Goal: Information Seeking & Learning: Find specific fact

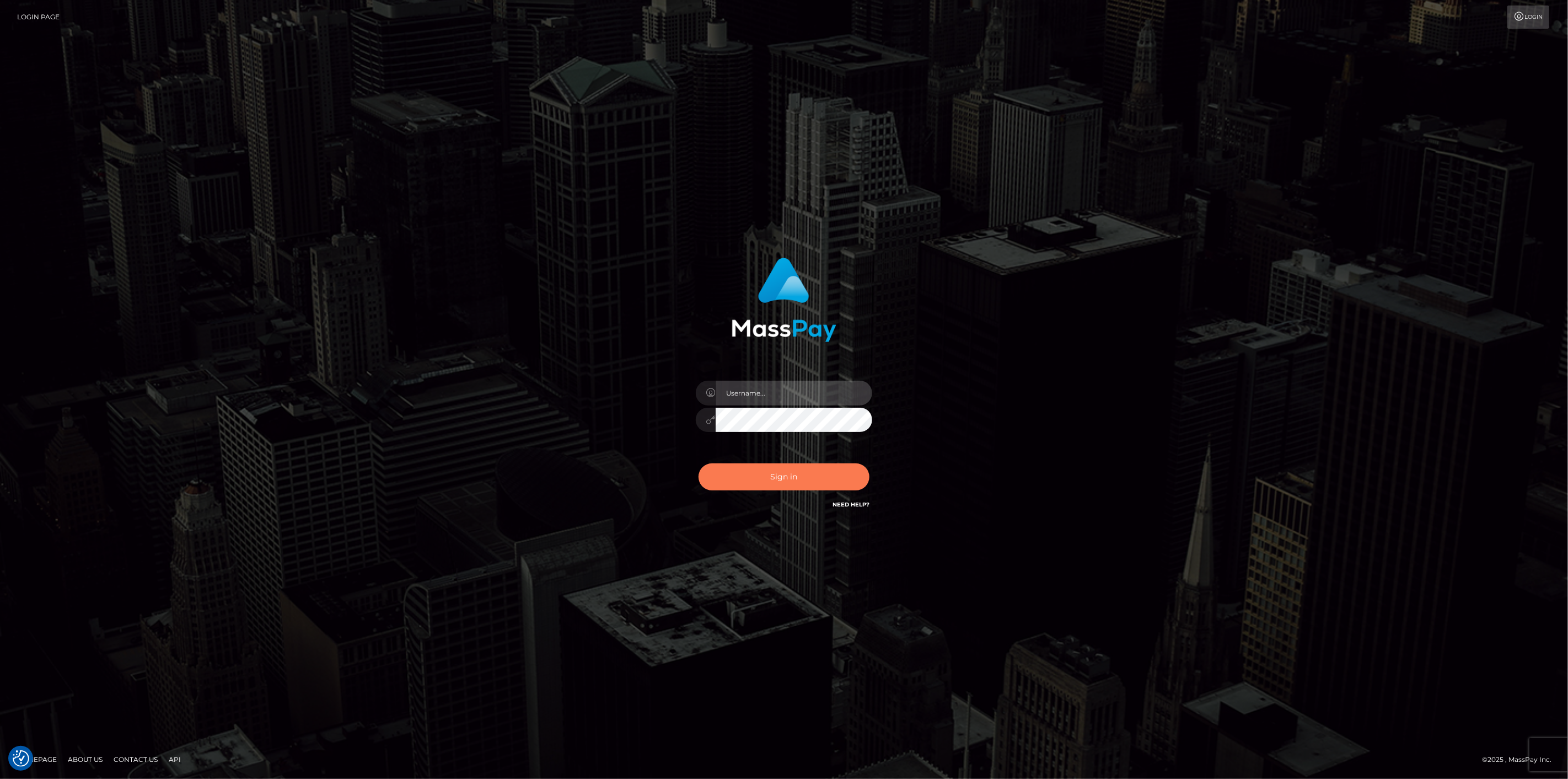
type input "scott.cm"
click at [774, 476] on button "Sign in" at bounding box center [784, 476] width 171 height 27
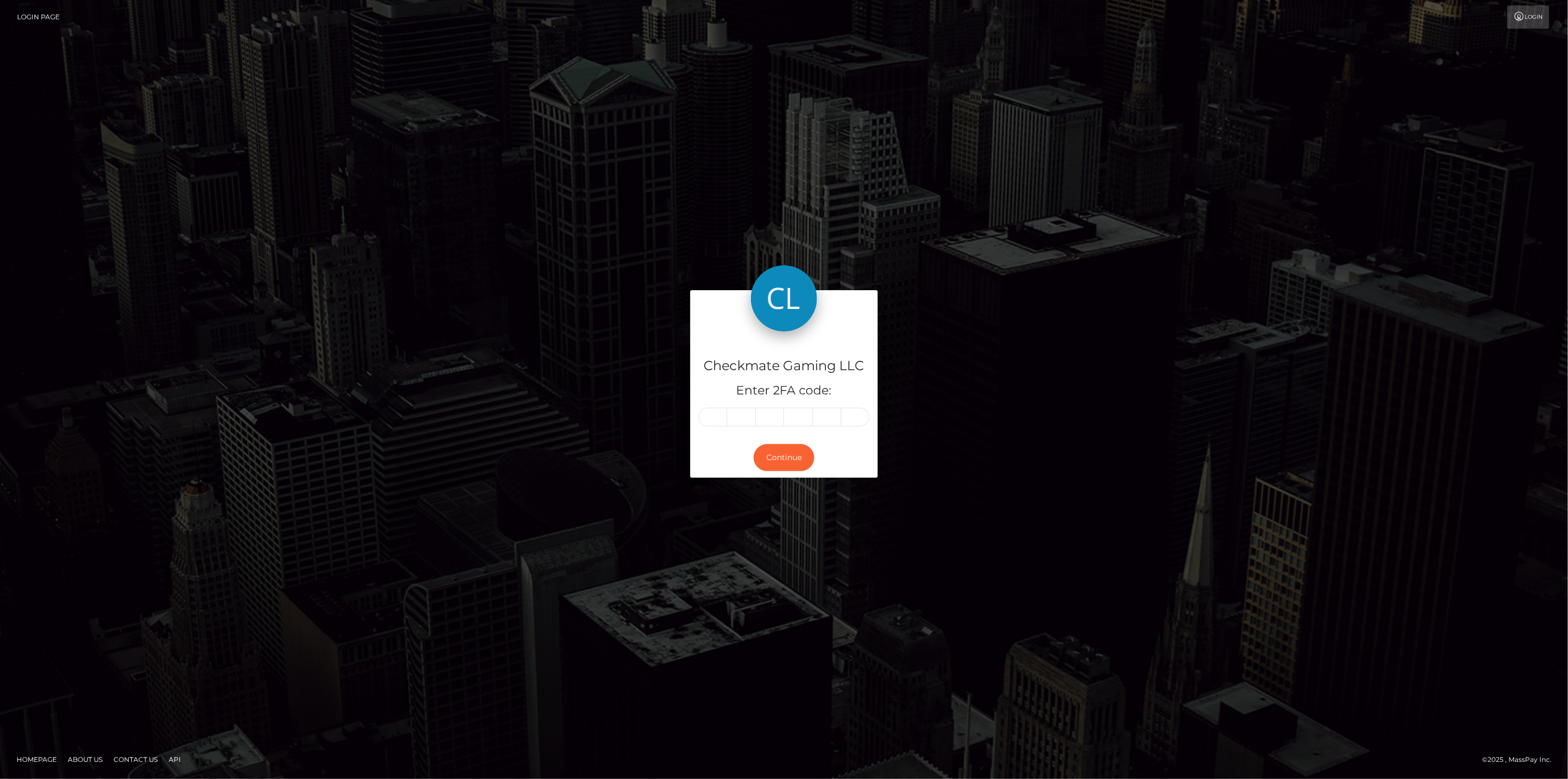
click at [715, 417] on input "text" at bounding box center [712, 416] width 29 height 19
type input "1"
type input "4"
type input "6"
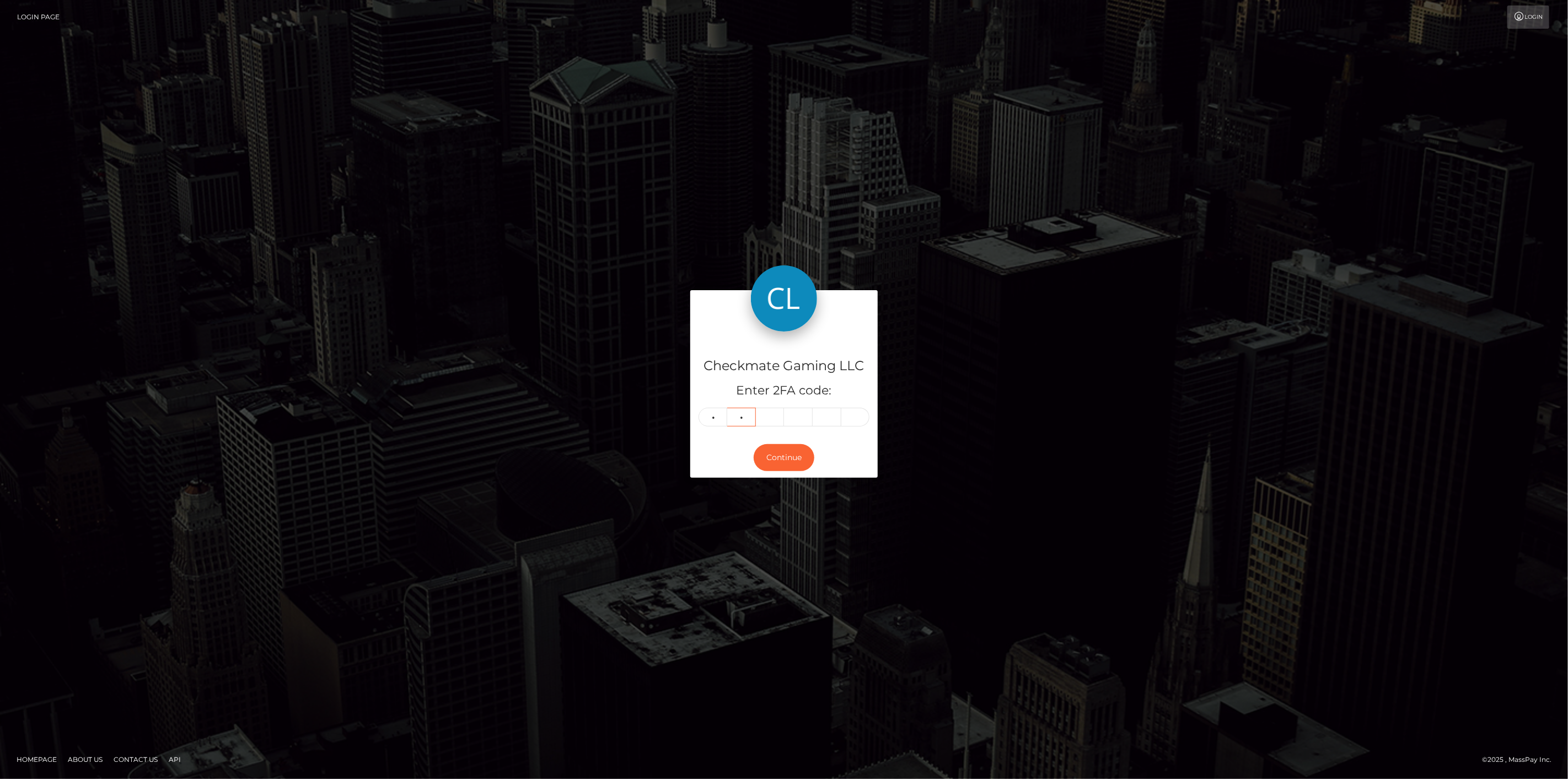
type input "4"
type input "0"
type input "7"
type input "6"
type input "8"
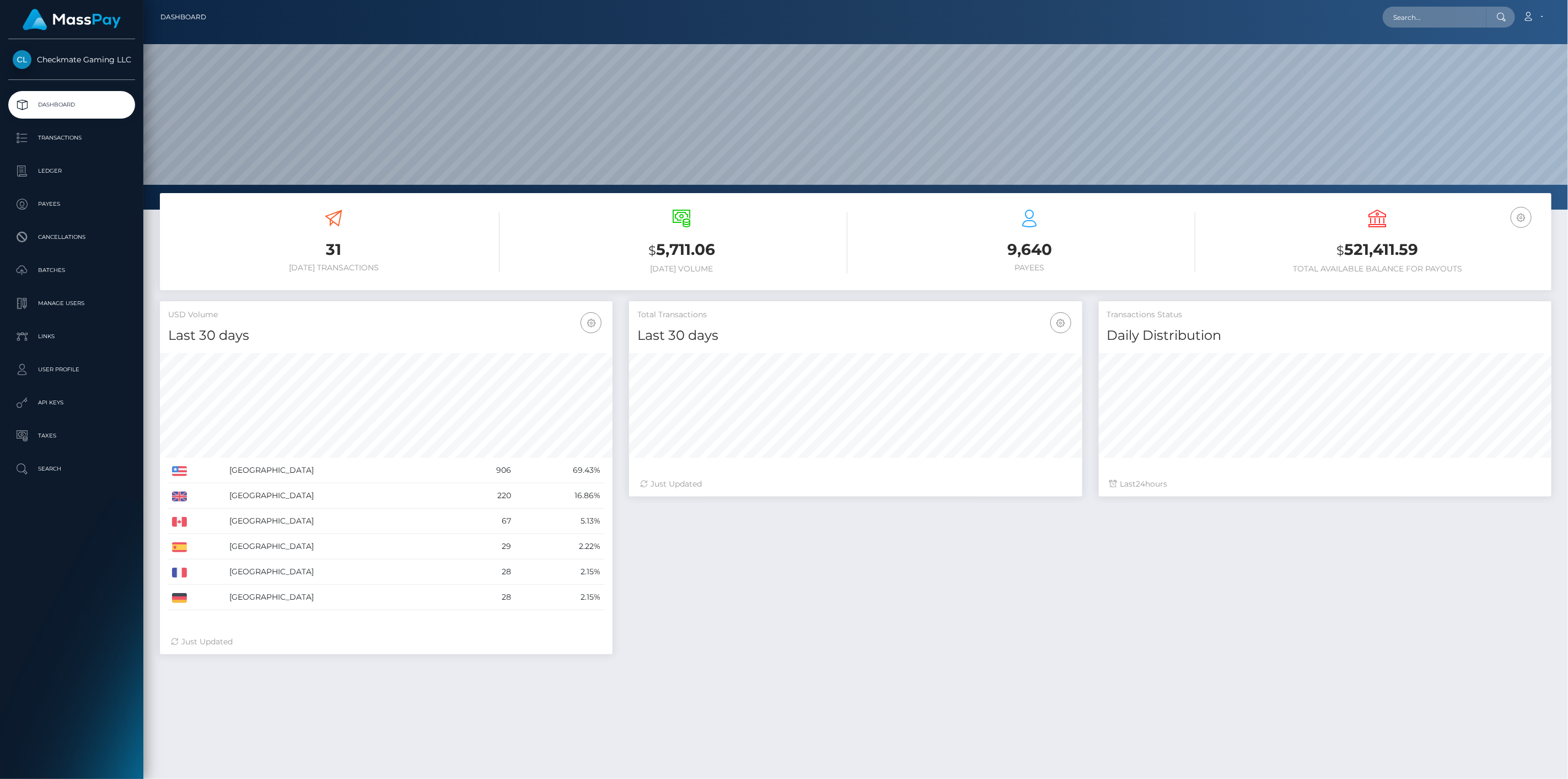
scroll to position [195, 453]
click at [57, 204] on p "Payees" at bounding box center [71, 204] width 118 height 17
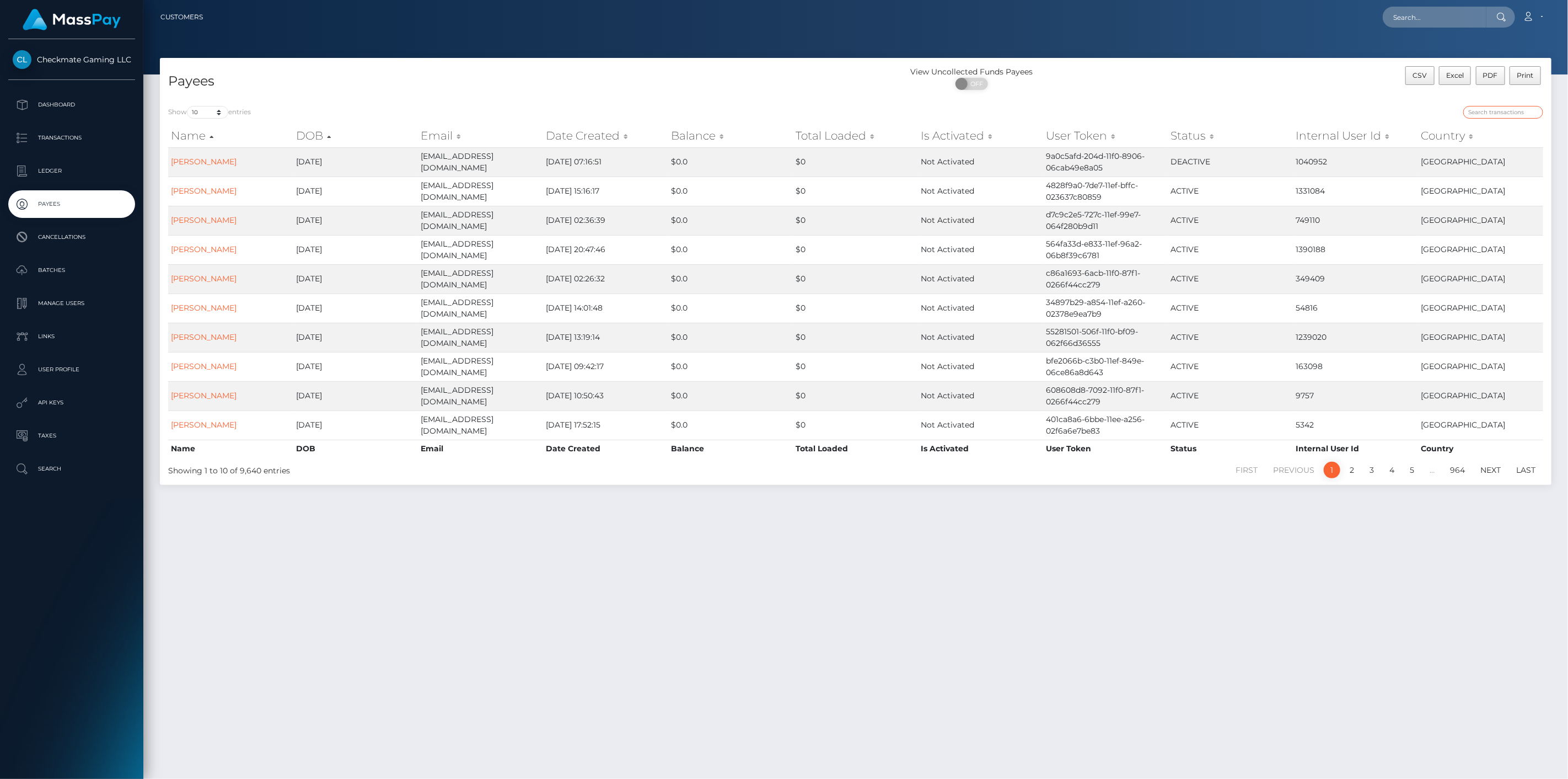
click at [1485, 114] on input "search" at bounding box center [1503, 112] width 80 height 13
paste input "Antt"
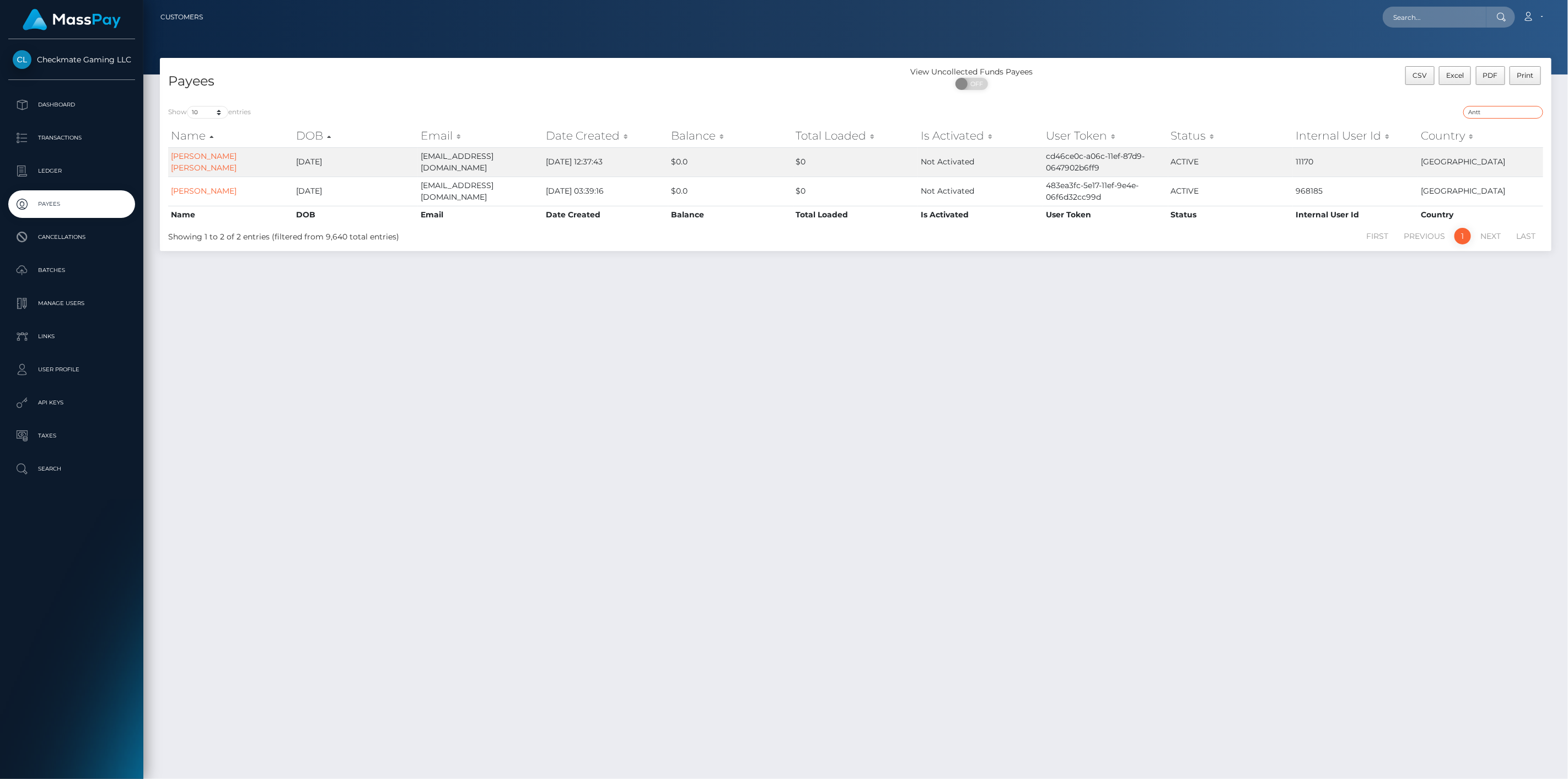
click at [1480, 106] on input "Antt" at bounding box center [1503, 112] width 80 height 13
paste input "1292364"
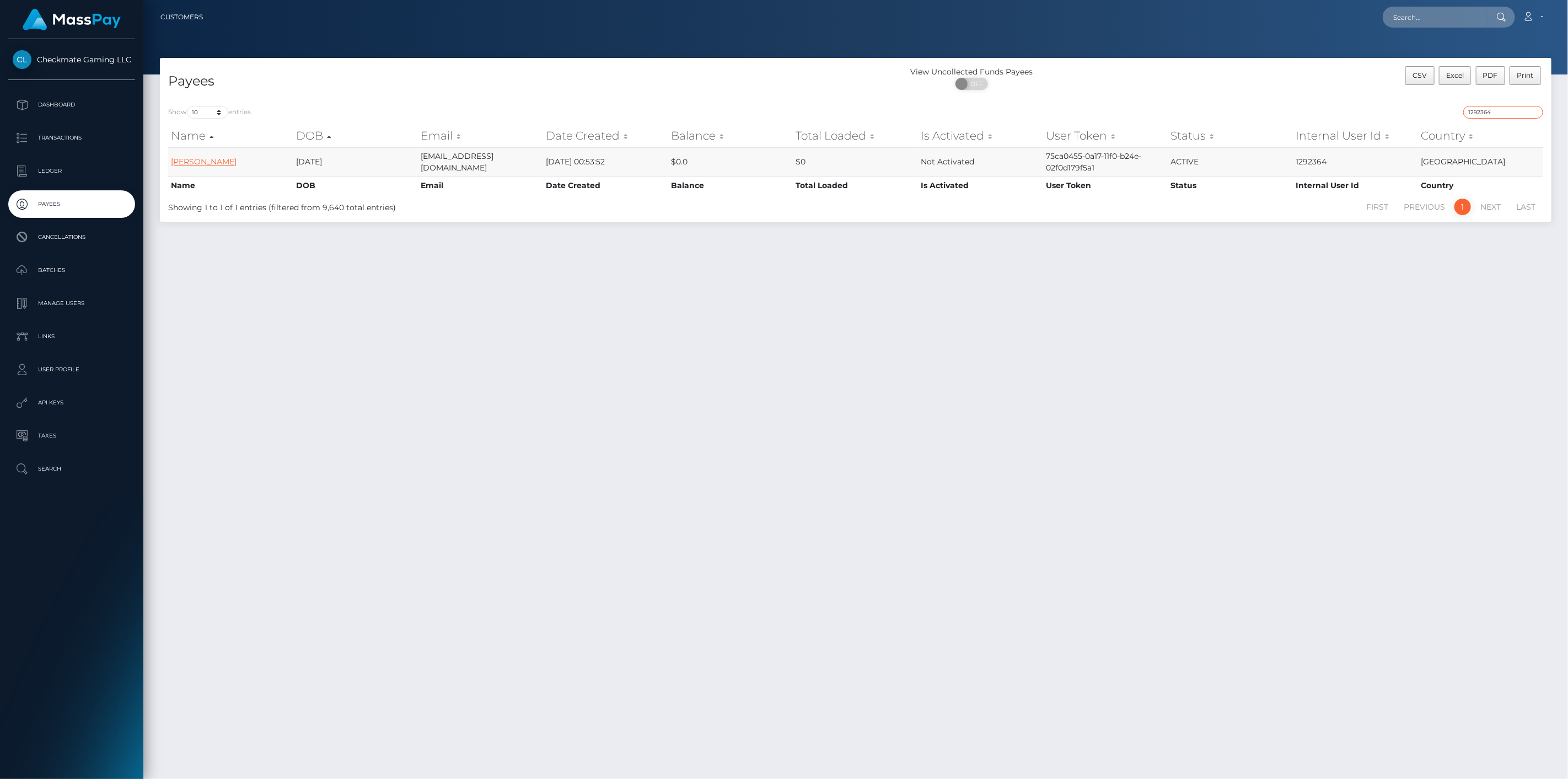
type input "1292364"
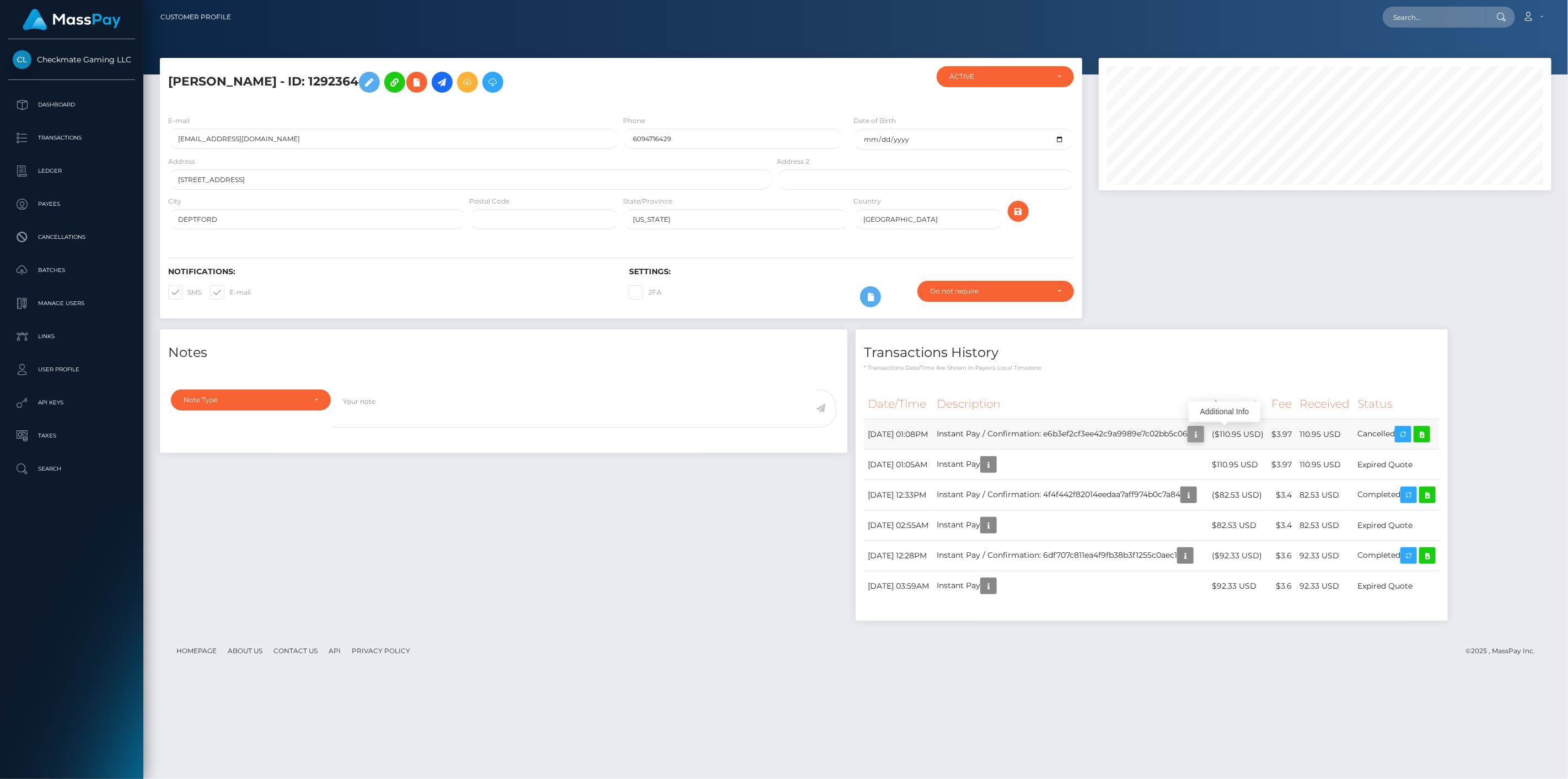
scroll to position [132, 453]
click at [1202, 429] on icon "button" at bounding box center [1196, 435] width 13 height 14
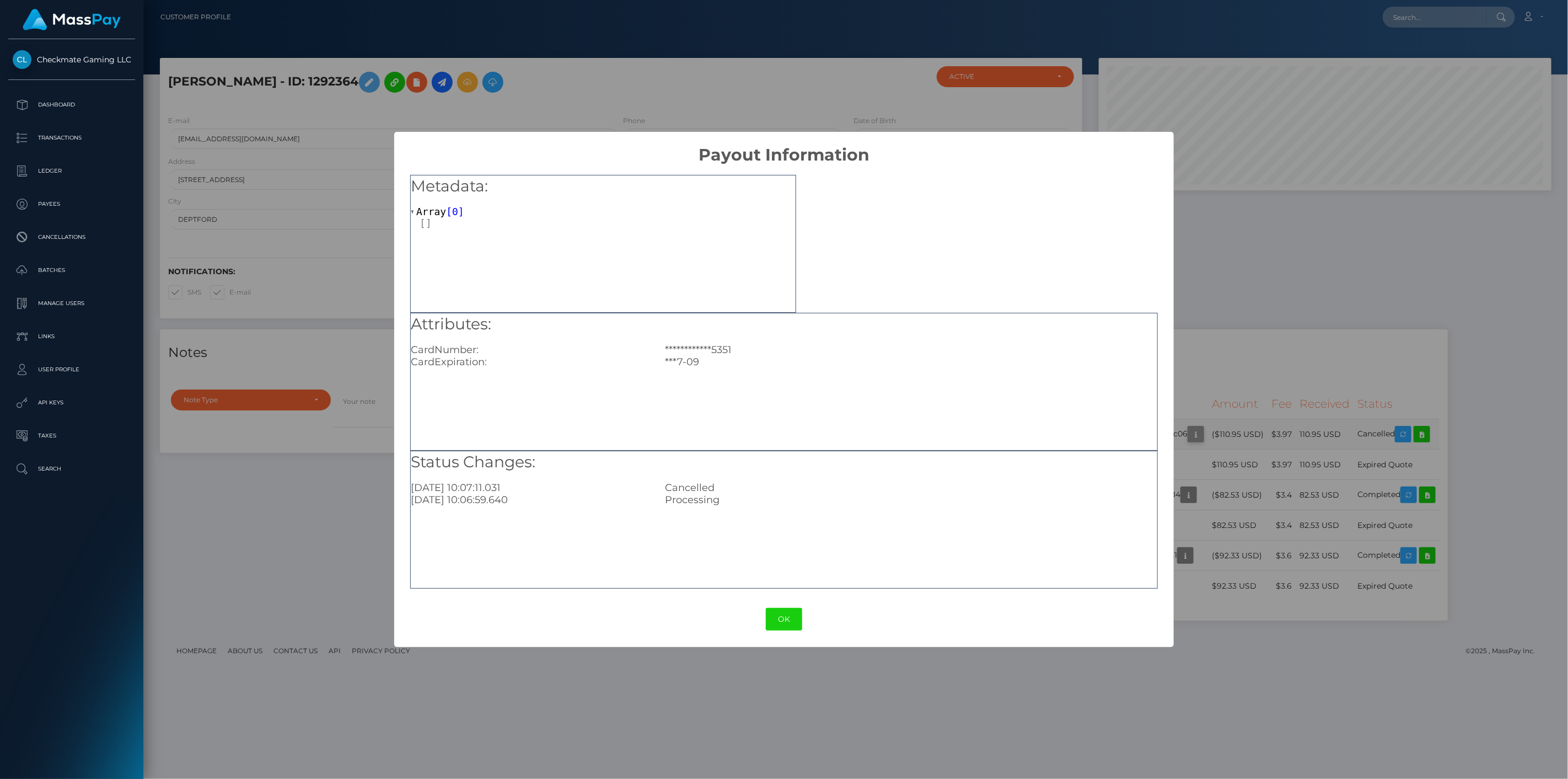
click at [1233, 429] on div "**********" at bounding box center [784, 389] width 1568 height 779
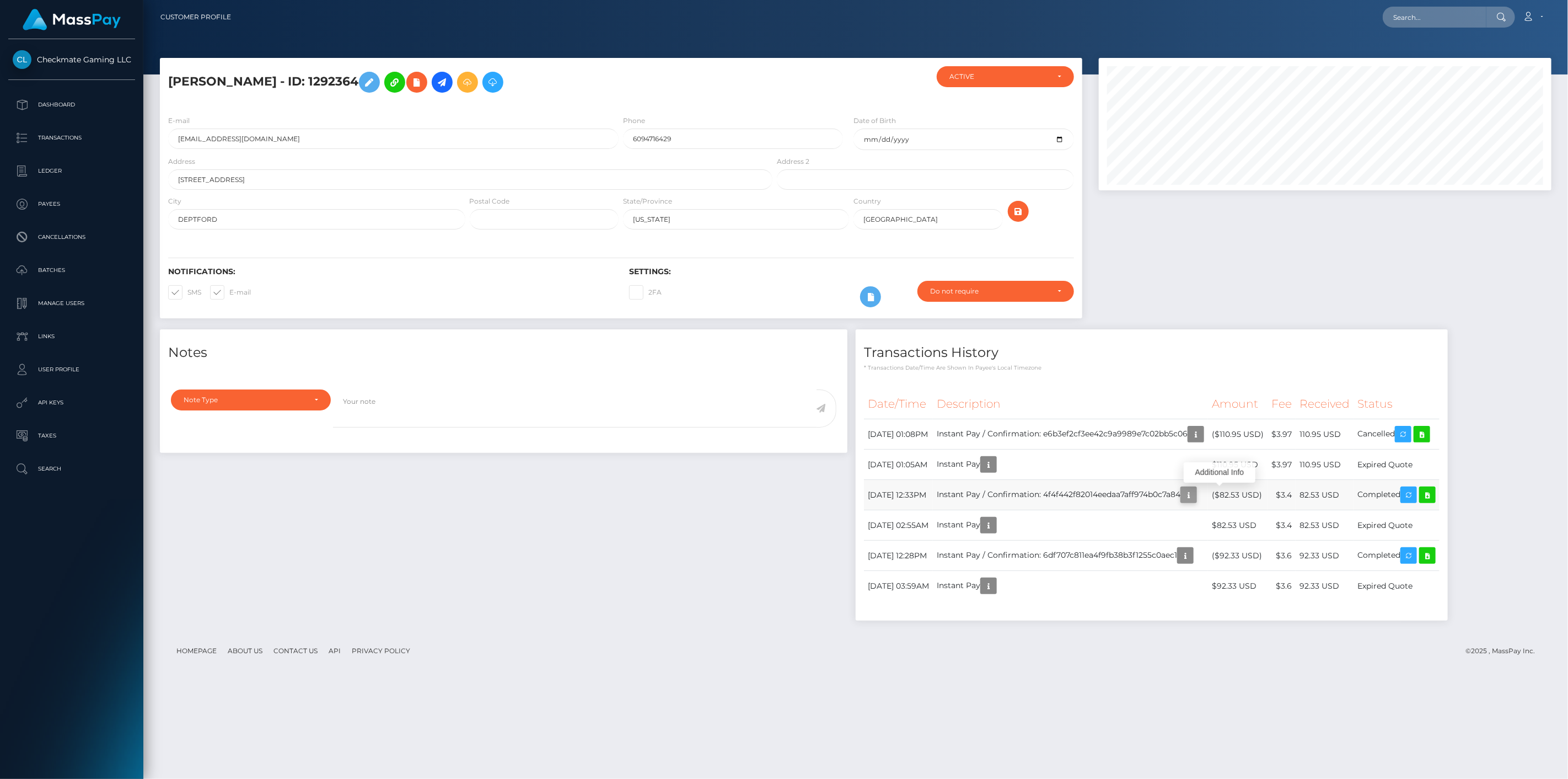
click at [1195, 493] on icon "button" at bounding box center [1188, 495] width 13 height 14
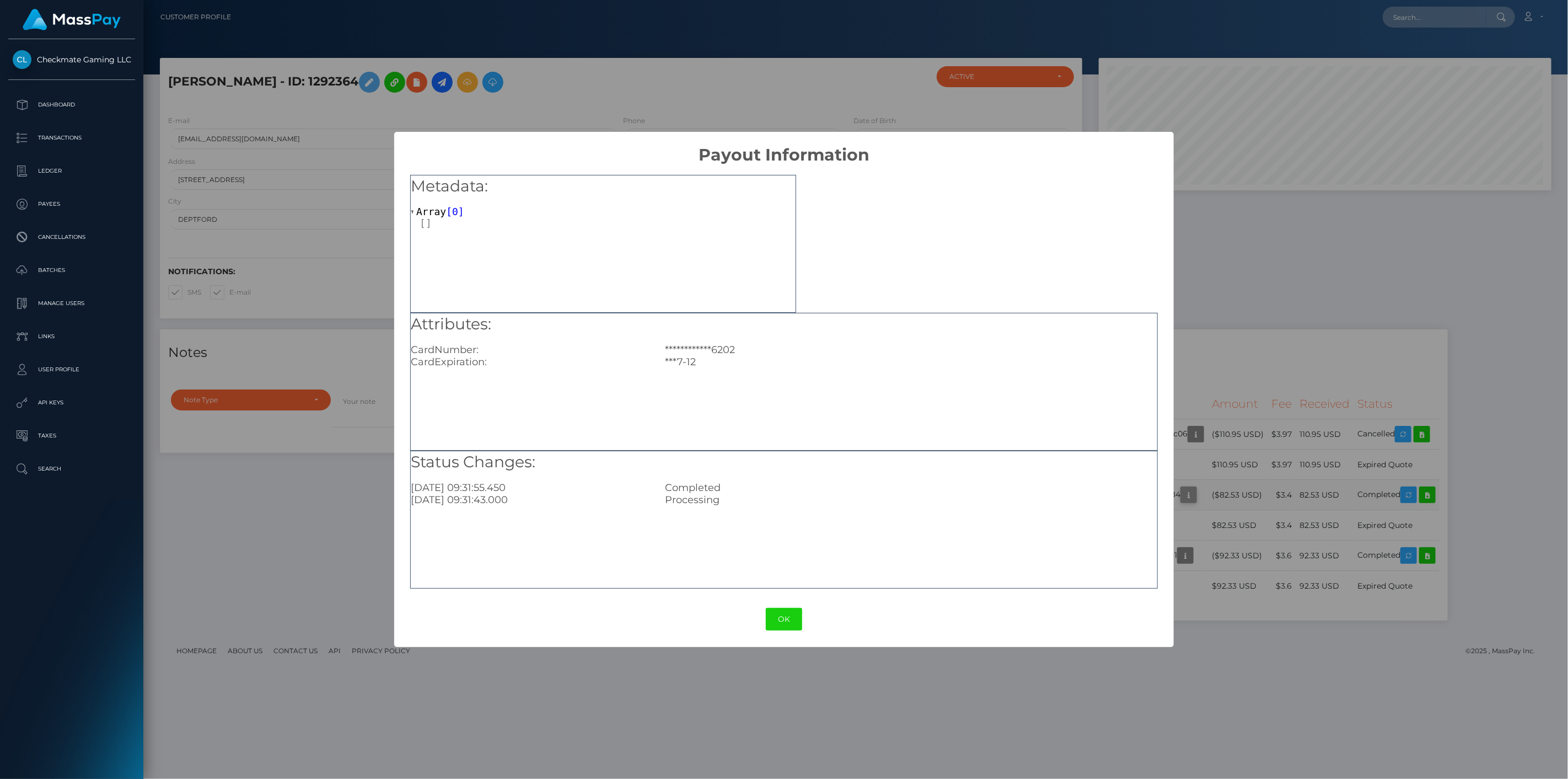
click at [1225, 493] on div "**********" at bounding box center [784, 389] width 1568 height 779
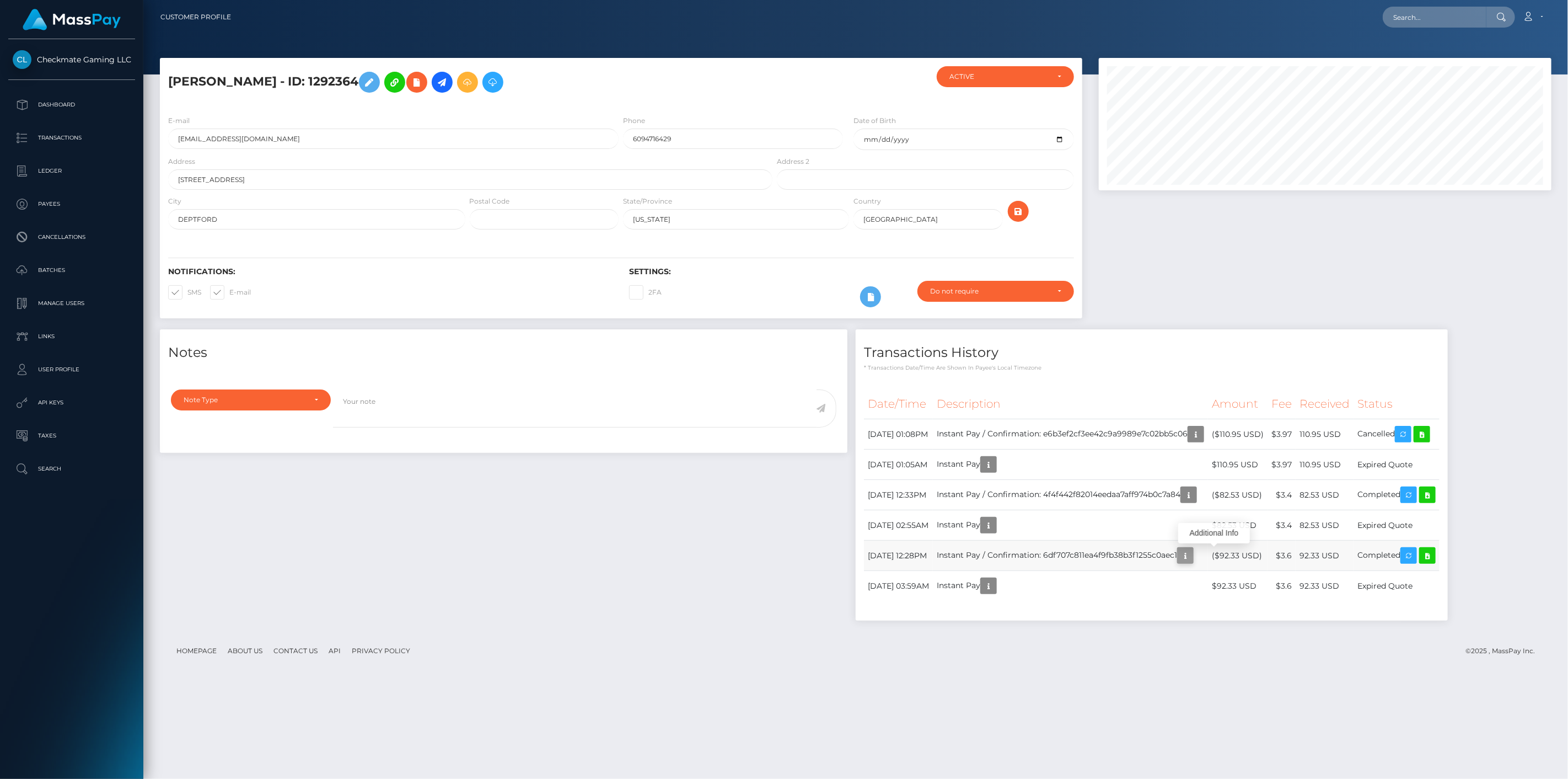
click at [1192, 555] on icon "button" at bounding box center [1185, 555] width 13 height 14
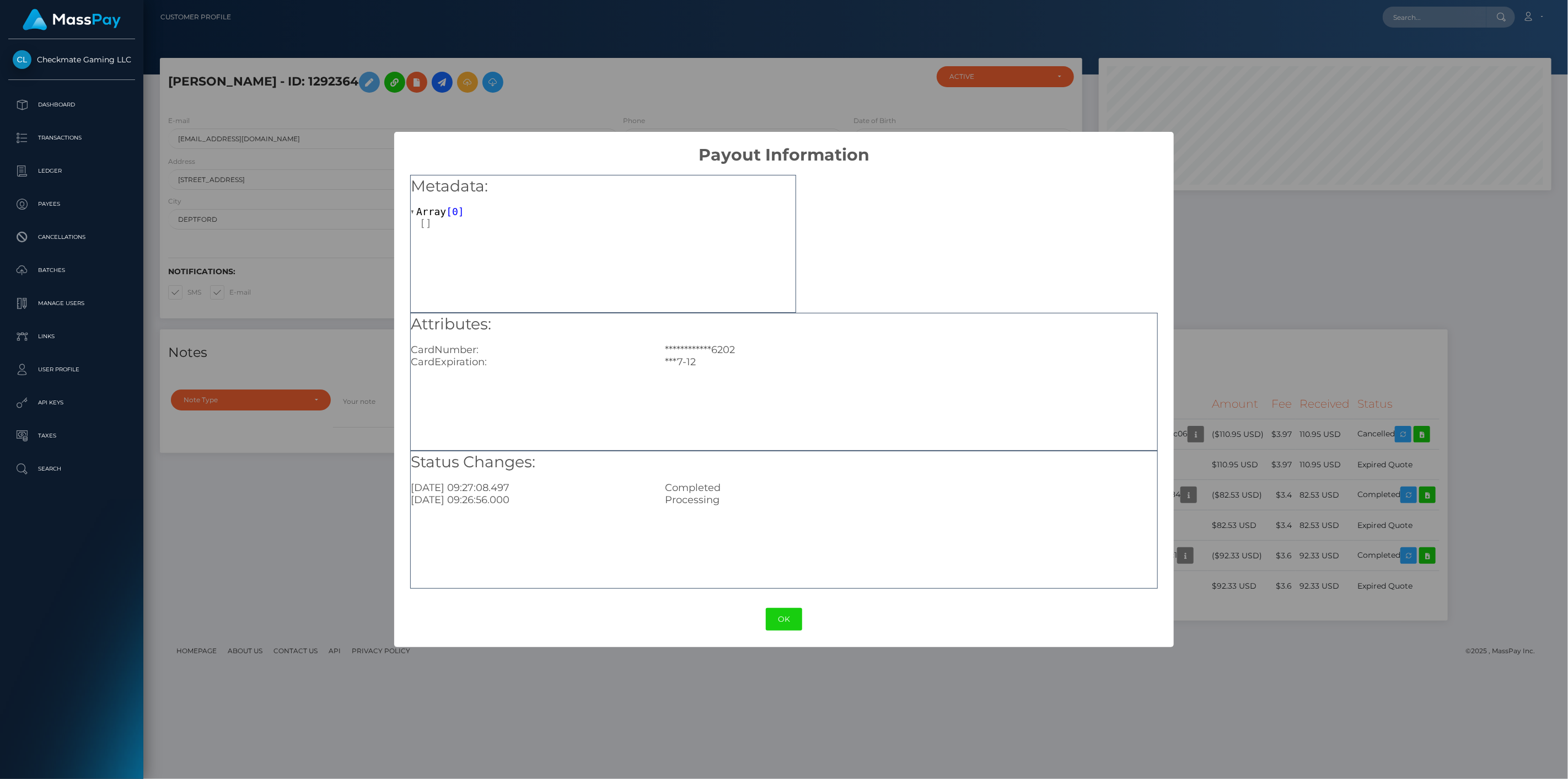
click at [1229, 430] on div "**********" at bounding box center [784, 389] width 1568 height 779
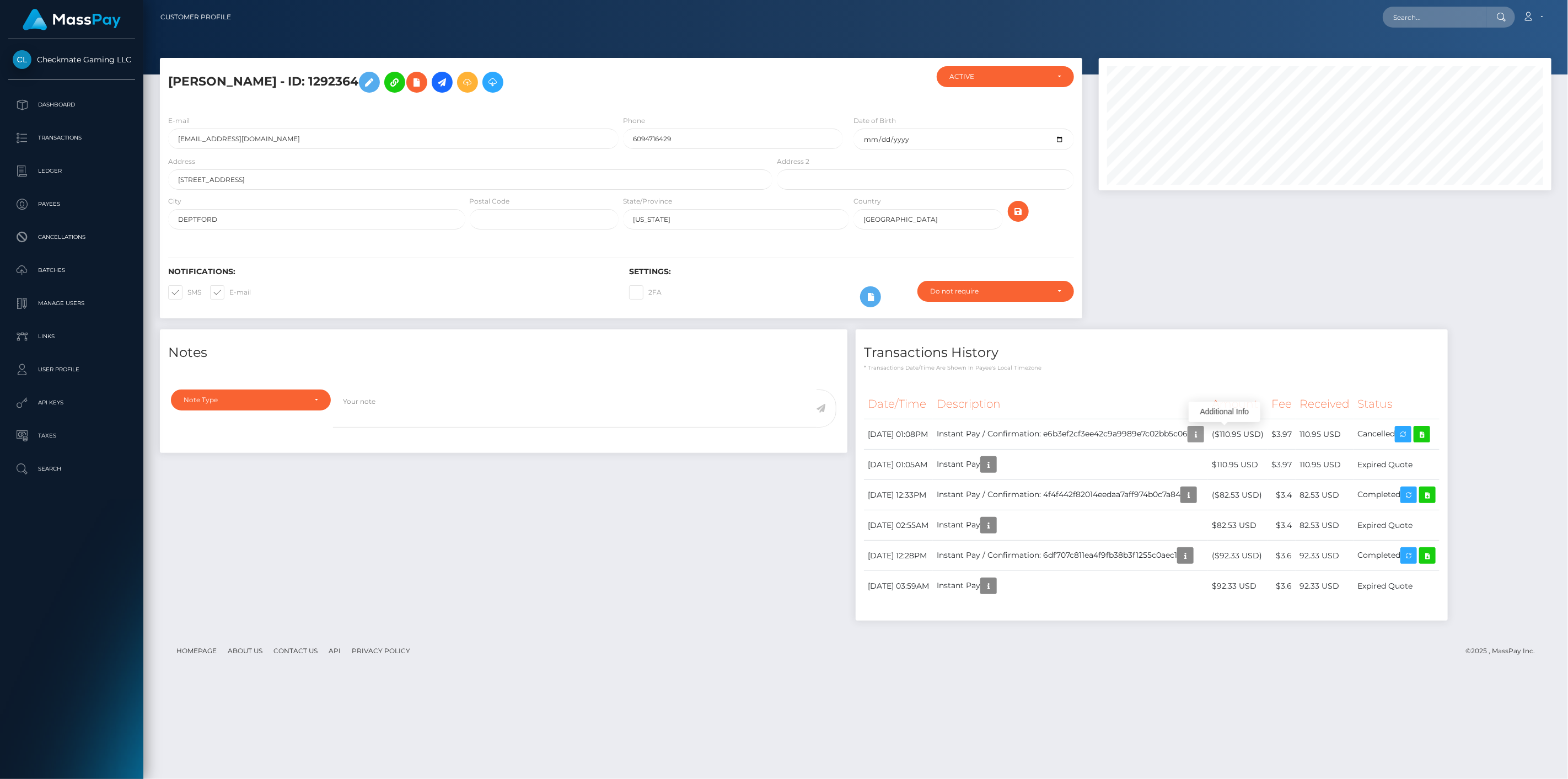
click at [1202, 430] on icon "button" at bounding box center [1196, 435] width 13 height 14
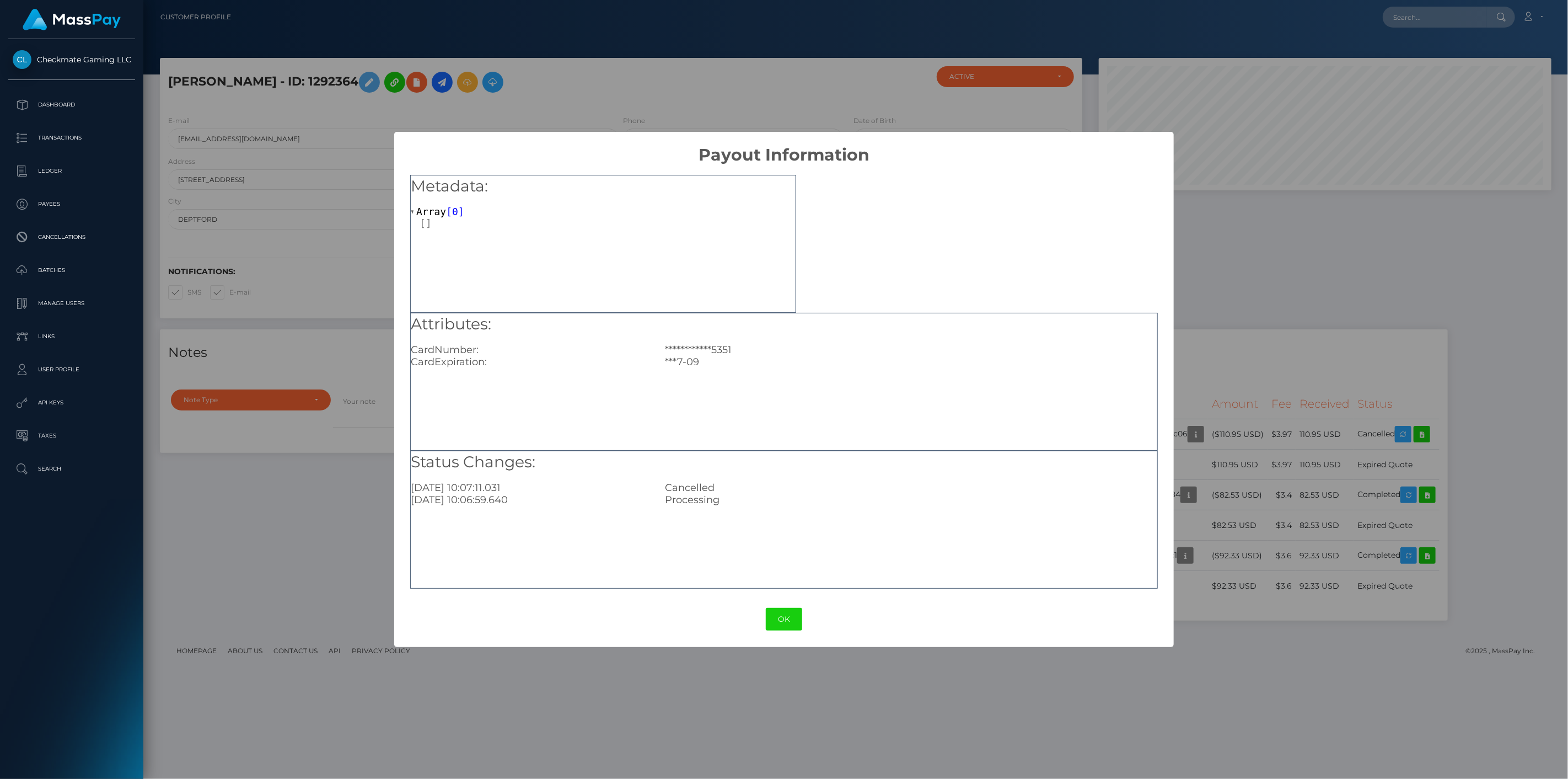
click at [1229, 430] on div "**********" at bounding box center [784, 389] width 1568 height 779
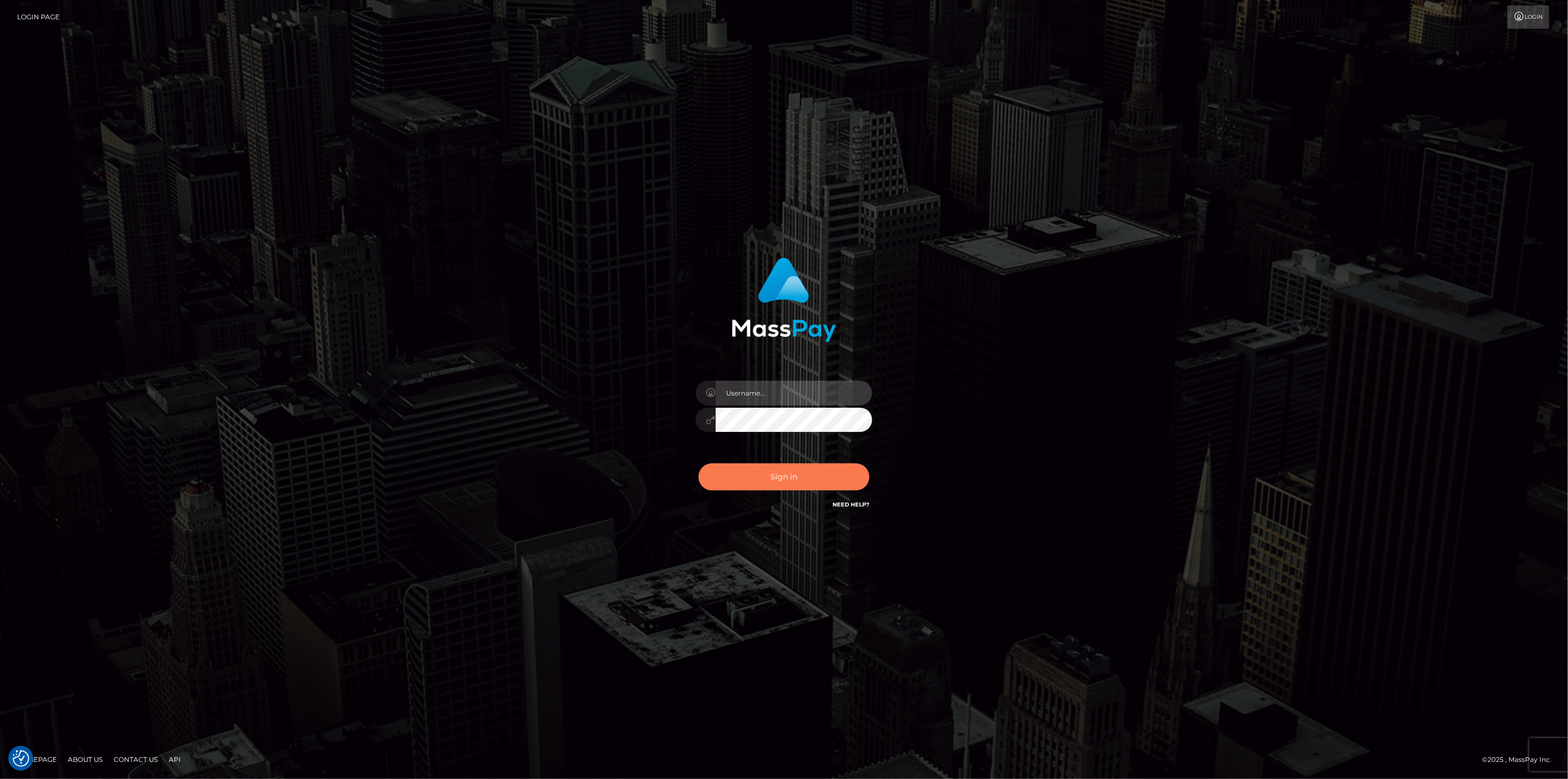
type input "[DOMAIN_NAME]"
click at [786, 478] on button "Sign in" at bounding box center [784, 476] width 171 height 27
